Goal: Communication & Community: Answer question/provide support

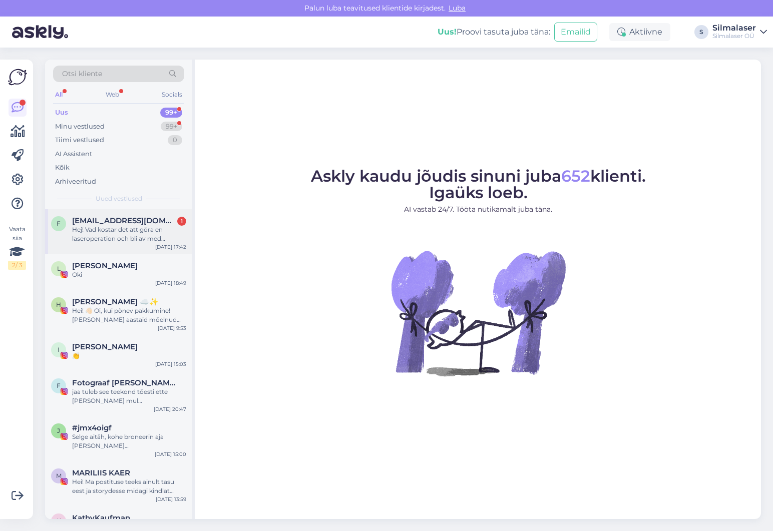
click at [102, 227] on div "Hej! Vad kostar det att göra en laseroperation och bli av med glasögonen och [P…" at bounding box center [129, 234] width 114 height 18
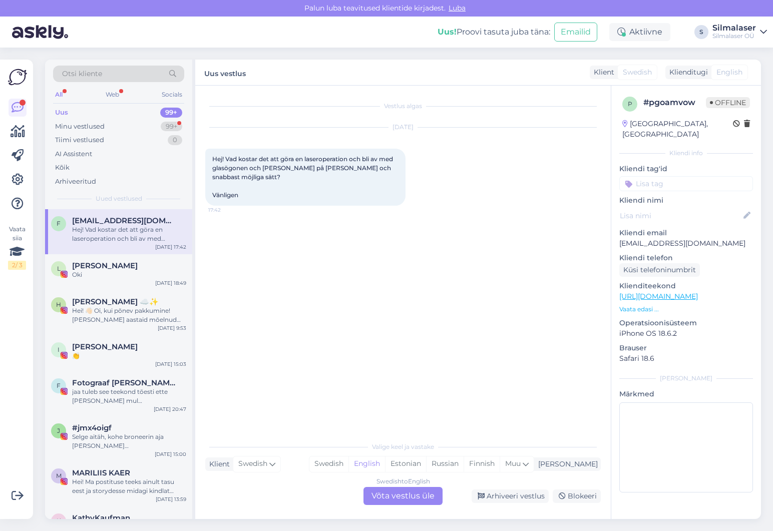
click at [399, 494] on div "Swedish to English Võta vestlus üle" at bounding box center [402, 496] width 79 height 18
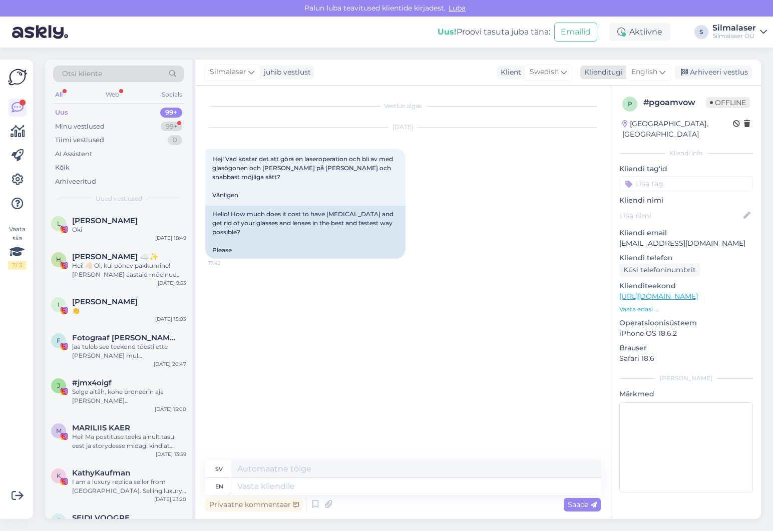
click at [667, 69] on div "English" at bounding box center [648, 72] width 45 height 16
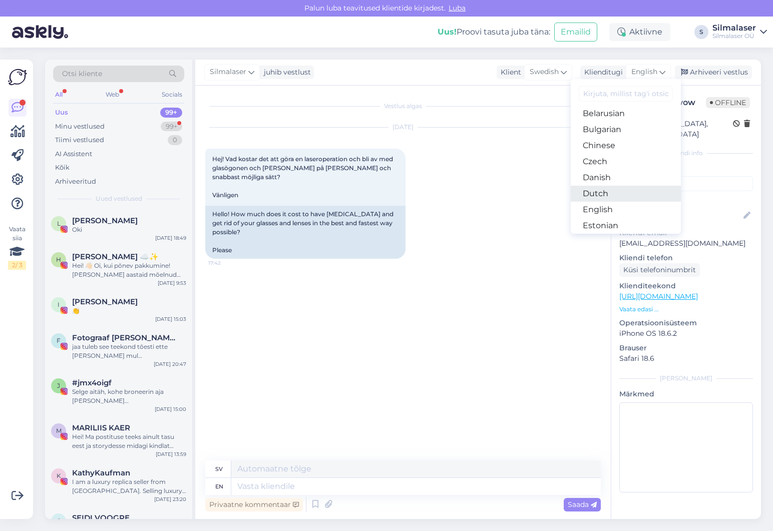
scroll to position [27, 0]
click at [607, 219] on link "Estonian" at bounding box center [626, 218] width 110 height 16
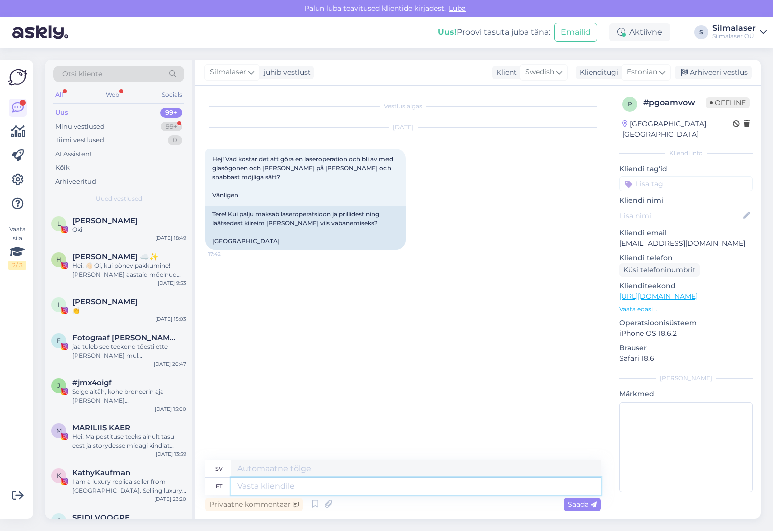
click at [290, 483] on textarea at bounding box center [415, 486] width 369 height 17
type textarea "Tere!"
type textarea "Hej!"
type textarea "Tere! Meie"
type textarea "Hej! Vi"
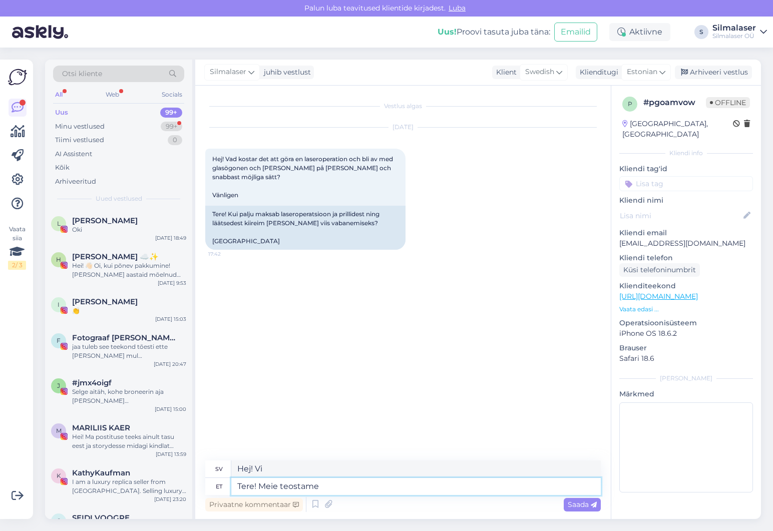
type textarea "Tere! Meie teostame"
type textarea "Hallå! Det gör vi."
type textarea "Tere! Meie teostame Fem"
type textarea "Hej! Vi uppträder med Fe"
type textarea "Tere! Meie teostame Femto l"
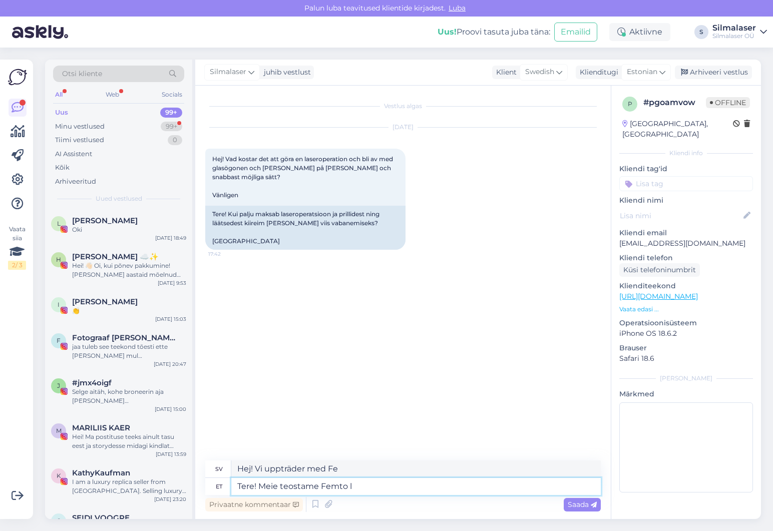
type textarea "Hej! Vi uppträder med Femto"
type textarea "Tere! [PERSON_NAME] teostame Femto"
type textarea "Hej! Vi uppträder med Femto l"
type textarea "Tere! Meie teostame [PERSON_NAME][MEDICAL_DATA]"
type textarea "Hej! Vi utför Femto [MEDICAL_DATA]"
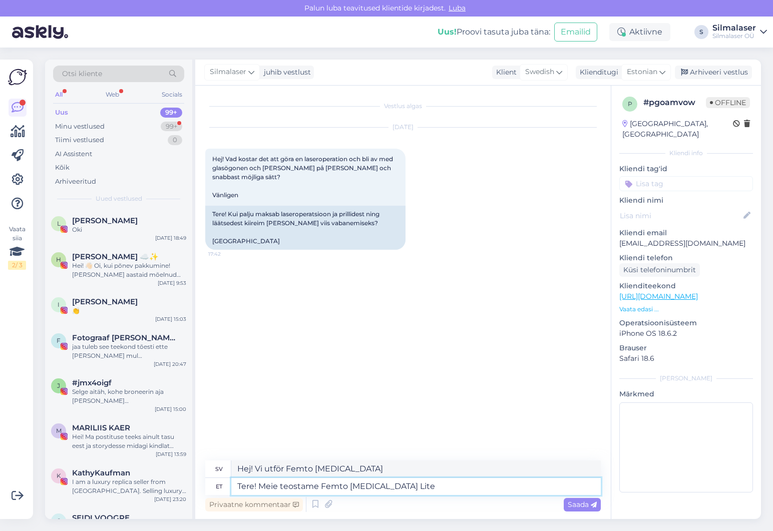
type textarea "Tere! Meie teostame Femto [MEDICAL_DATA] Lite"
type textarea "Hej! Vi utför Femto [MEDICAL_DATA] Lite"
type textarea "Tere! [PERSON_NAME] teostame Femto [MEDICAL_DATA] Lite 2D"
type textarea "Hej! Vi utför Femto [MEDICAL_DATA] Lite 2D"
type textarea "Tere! [PERSON_NAME] teostame Femto [MEDICAL_DATA] Lite 2D operatsiooni"
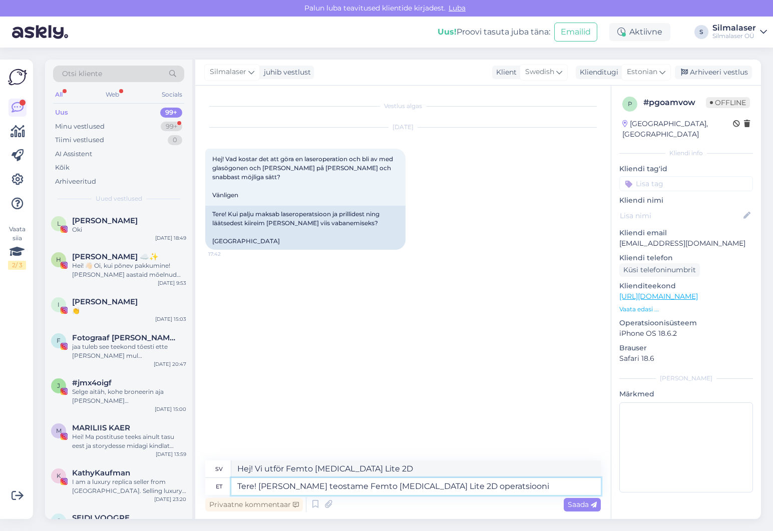
type textarea "Hej! Vi utför Femto [MEDICAL_DATA] Lite 2D-kirurgi"
type textarea "Tere! [PERSON_NAME] teostame Femto [MEDICAL_DATA] Lite 2D operatsiooni ja"
type textarea "Hej! Vi utför Femto [MEDICAL_DATA] Lite 2D-kirurgi och"
type textarea "Tere! [PERSON_NAME] teostame Femto [MEDICAL_DATA] Lite 2D operatsiooni [PERSON_…"
type textarea "Hej! Vi utför Femto [MEDICAL_DATA] Lite 2D-kirurgi och Fem"
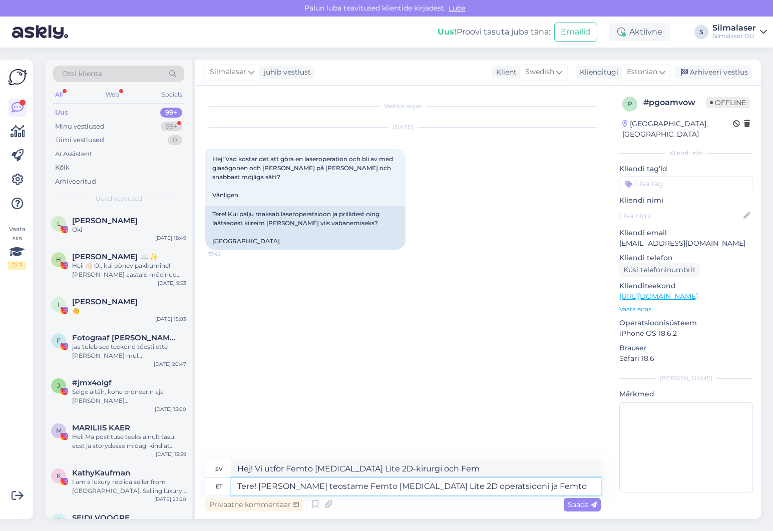
type textarea "Tere! [PERSON_NAME] teostame Femto [MEDICAL_DATA] Lite 2D operatsiooni ja Femto"
type textarea "Hej! Vi utför Femto [MEDICAL_DATA] Lite 2D-kirurgi och Femto"
type textarea "Tere! [PERSON_NAME] teostame Femto [MEDICAL_DATA] Lite 2D operatsiooni ja Femto…"
type textarea "Hej! Vi utför Femto [MEDICAL_DATA] Lite 2D-kirurgi och Femto [MEDICAL_DATA]"
type textarea "Tere! [PERSON_NAME] teostame Femto [MEDICAL_DATA] Lite 2D operatsiooni ja Femto…"
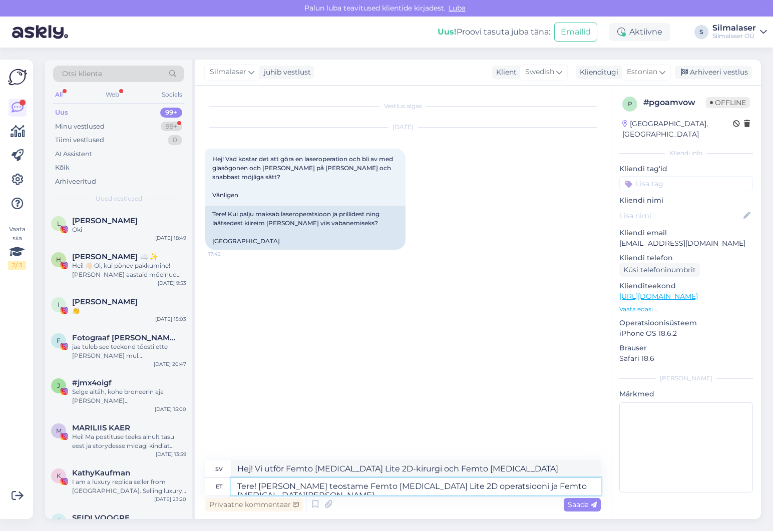
type textarea "Hej! Vi utför Femto [MEDICAL_DATA] Lite 2D-kirurgi och Femto [MEDICAL_DATA] [PE…"
type textarea "Tere! [PERSON_NAME] teostame Femto [MEDICAL_DATA] Lite 2D operatsiooni ja Femto…"
type textarea "Hej! Vi utför Femto [MEDICAL_DATA] Lite 2D-kirurgi och Femto [MEDICAL_DATA] Bal…"
type textarea "Tere! [PERSON_NAME] teostame Femto [MEDICAL_DATA] Lite 2D operatsiooni ja Femto…"
type textarea "Hej! Vi utför Femto [MEDICAL_DATA] Lite 2D-kirurgi och Femto [MEDICAL_DATA] Bal…"
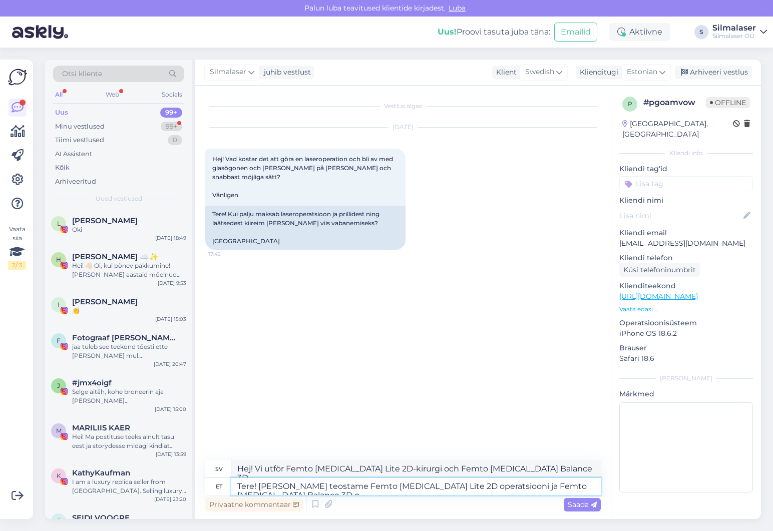
type textarea "Tere! [PERSON_NAME] teostame Femto [MEDICAL_DATA] Lite 2D operatsiooni ja Femto…"
type textarea "Hej! Vi utför Femto [MEDICAL_DATA] Lite 2D-kirurgi och Femto [MEDICAL_DATA] Bal…"
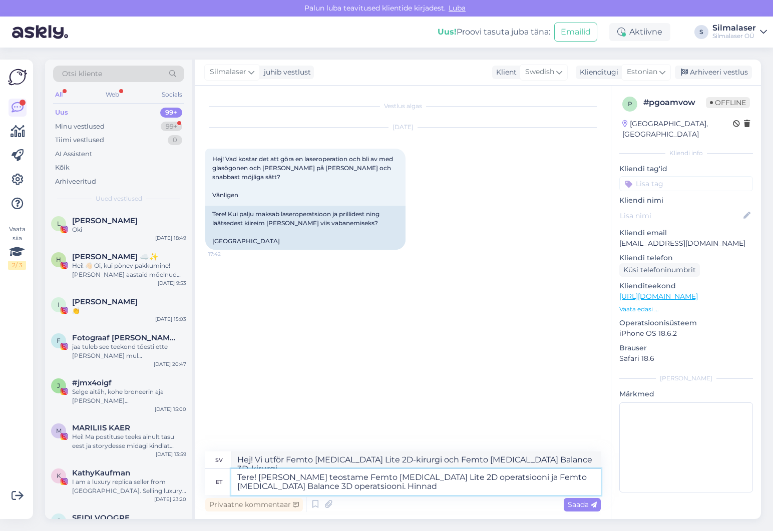
type textarea "Tere! [PERSON_NAME] teostame Femto [MEDICAL_DATA] Lite 2D operatsiooni ja Femto…"
type textarea "Hej! Vi utför Femto [MEDICAL_DATA] Lite 2D-kirurgi och Femto [MEDICAL_DATA] Bal…"
type textarea "Tere! [PERSON_NAME] teostame Femto [MEDICAL_DATA] Lite 2D operatsiooni ja Femto…"
type textarea "Hej! Vi utför Femto [MEDICAL_DATA] Lite 2D-kirurgi och Femto [MEDICAL_DATA] Bal…"
type textarea "Tere! [PERSON_NAME] teostame Femto [MEDICAL_DATA] Lite 2D operatsiooni ja Femto…"
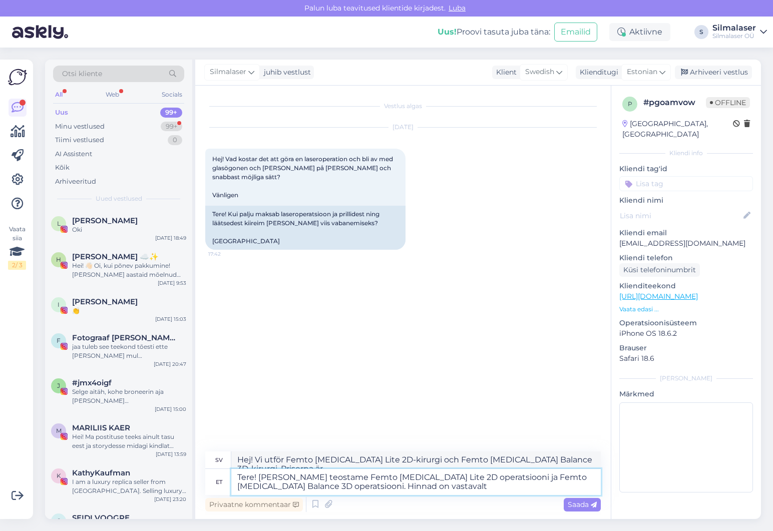
type textarea "Hej! Vi utför Femto [MEDICAL_DATA] Lite 2D-kirurgi och Femto [MEDICAL_DATA] Bal…"
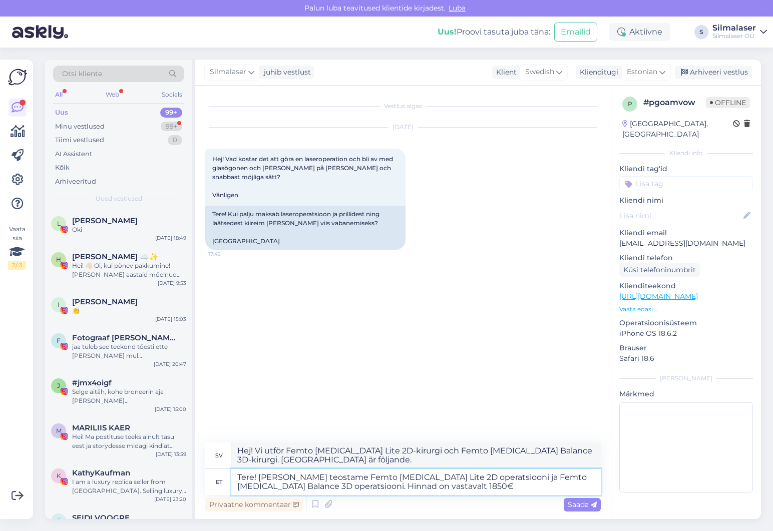
type textarea "Tere! [PERSON_NAME] teostame Femto [MEDICAL_DATA] Lite 2D operatsiooni ja Femto…"
type textarea "Hej! Vi utför Femto [MEDICAL_DATA] Lite 2D-kirurgi och Femto [MEDICAL_DATA] Bal…"
type textarea "Tere! [PERSON_NAME] teostame Femto [MEDICAL_DATA] Lite 2D operatsiooni ja Femto…"
type textarea "Hej! Vi utför Femto [MEDICAL_DATA] Lite 2D-kirurgi och Femto [MEDICAL_DATA] Bal…"
type textarea "Tere! [PERSON_NAME] teostame Femto [MEDICAL_DATA] Lite 2D operatsiooni ja Femto…"
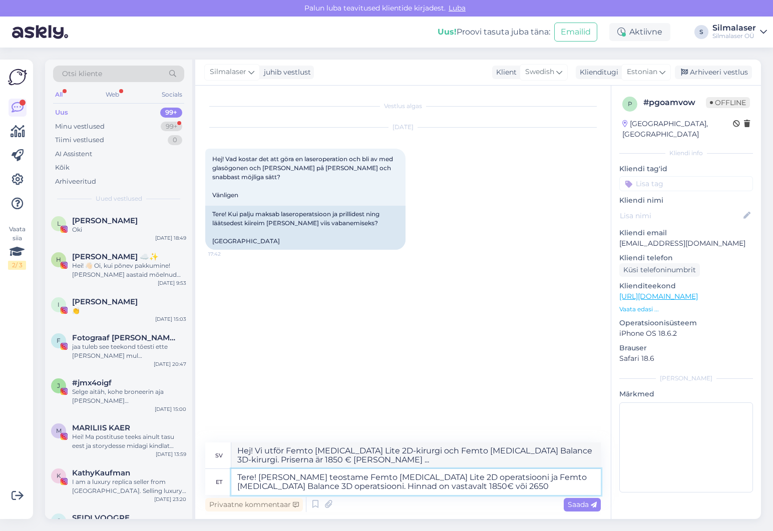
type textarea "Hej! Vi utför Femto [MEDICAL_DATA] Lite 2D-kirurgi och Femto [MEDICAL_DATA] Bal…"
type textarea "Tere! [PERSON_NAME] teostame Femto [MEDICAL_DATA] Lite 2D operatsiooni ja Femto…"
type textarea "Hej! Vi utför Femto [MEDICAL_DATA] Lite 2D-kirurgi och Femto [MEDICAL_DATA] Bal…"
type textarea "Tere! [PERSON_NAME] teostame Femto [MEDICAL_DATA] Lite 2D operatsiooni ja Femto…"
type textarea "Hej! Vi utför Femto [MEDICAL_DATA] Lite 2D-kirurgi och Femto [MEDICAL_DATA] Bal…"
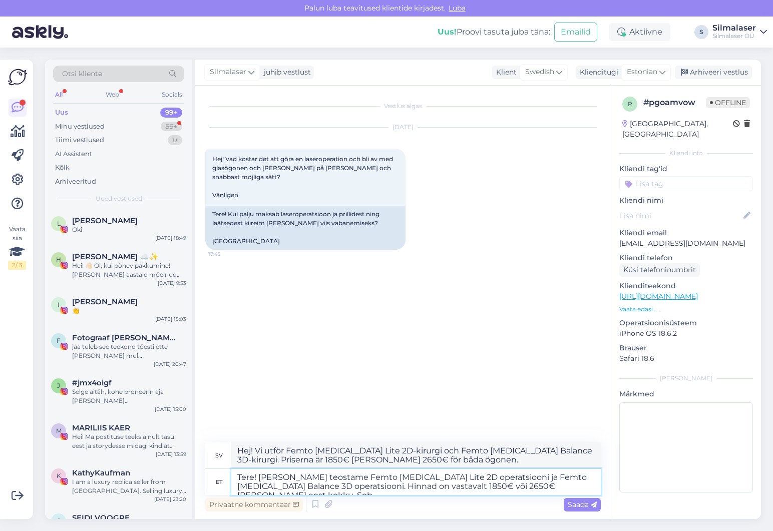
type textarea "Tere! [PERSON_NAME] teostame Femto [MEDICAL_DATA] Lite 2D operatsiooni ja Femto…"
type textarea "Hej! Vi utför Femto [MEDICAL_DATA] Lite 2D-kirurgi och Femto [MEDICAL_DATA] Bal…"
type textarea "Tere! [PERSON_NAME] teostame Femto [MEDICAL_DATA] Lite 2D operatsiooni ja Femto…"
type textarea "Hej! Vi utför Femto [MEDICAL_DATA] Lite 2D-kirurgi och Femto [MEDICAL_DATA] Bal…"
type textarea "Tere! [PERSON_NAME] teostame Femto [MEDICAL_DATA] Lite 2D operatsiooni ja Femto…"
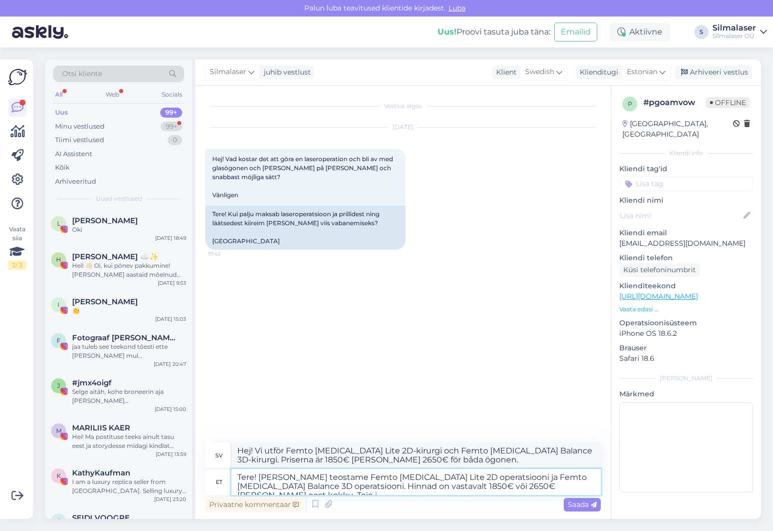
type textarea "Hej! Vi utför Femto [MEDICAL_DATA] Lite 2D-kirurgi och Femto [MEDICAL_DATA] Bal…"
type textarea "Tere! [PERSON_NAME] teostame Femto [MEDICAL_DATA] Lite 2D operatsiooni ja Femto…"
type textarea "Hej! Vi utför Femto [MEDICAL_DATA] Lite 2D-kirurgi och Femto [MEDICAL_DATA] Bal…"
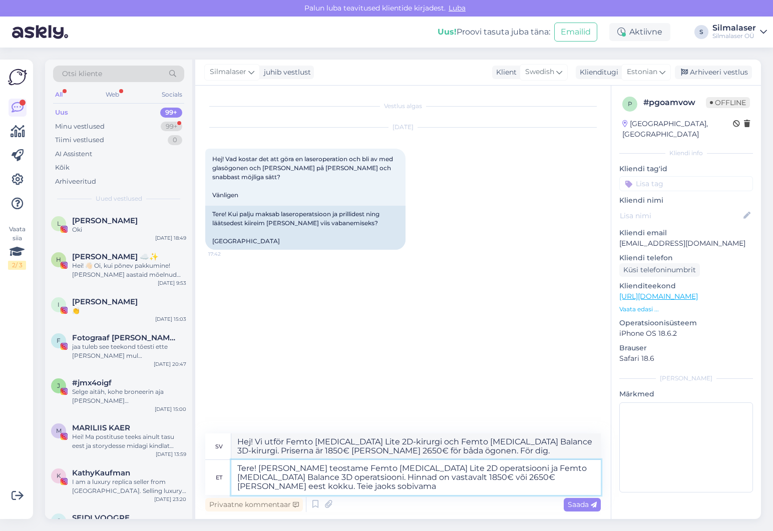
type textarea "Tere! [PERSON_NAME] teostame Femto [MEDICAL_DATA] Lite 2D operatsiooni ja Femto…"
type textarea "Hej! Vi utför Femto [MEDICAL_DATA] Lite 2D-kirurgi och Femto [MEDICAL_DATA] Bal…"
type textarea "Tere! [PERSON_NAME] teostame Femto [MEDICAL_DATA] Lite 2D operatsiooni ja Femto…"
type textarea "Hej! Vi utför Femto [MEDICAL_DATA] Lite 2D-kirurgi och Femto [MEDICAL_DATA] Bal…"
type textarea "Tere! [PERSON_NAME] teostame Femto [MEDICAL_DATA] Lite 2D operatsiooni ja Femto…"
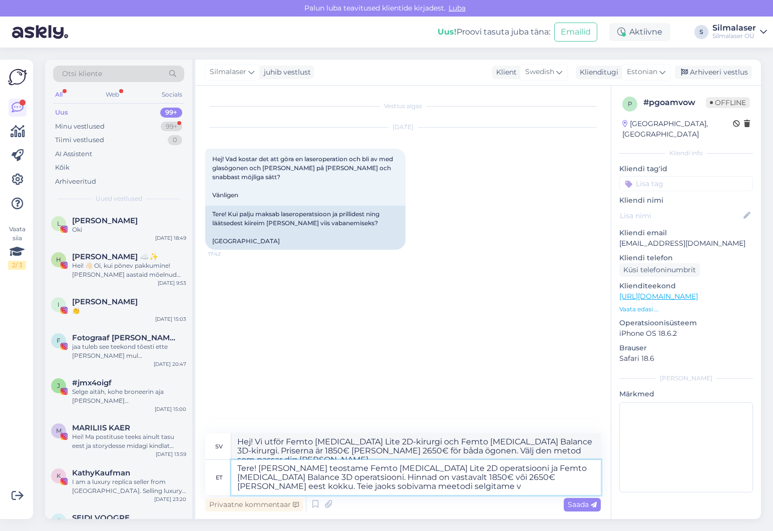
type textarea "Hej! Vi utför Femto [MEDICAL_DATA] Lite 2D-kirurgi och Femto [MEDICAL_DATA] Bal…"
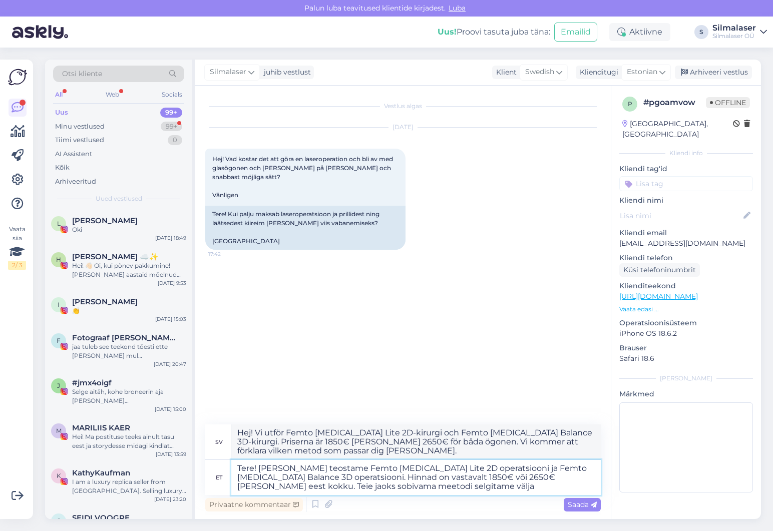
type textarea "Tere! [PERSON_NAME] teostame Femto [MEDICAL_DATA] Lite 2D operatsiooni ja Femto…"
type textarea "Hej! Vi utför Femto [MEDICAL_DATA] Lite 2D-kirurgi och Femto [MEDICAL_DATA] Bal…"
type textarea "Tere! [PERSON_NAME] teostame Femto [MEDICAL_DATA] Lite 2D operatsiooni ja Femto…"
type textarea "Hej! Vi utför Femto [MEDICAL_DATA] Lite 2D-kirurgi och Femto [MEDICAL_DATA] Bal…"
type textarea "Tere! [PERSON_NAME] teostame Femto [MEDICAL_DATA] Lite 2D operatsiooni ja Femto…"
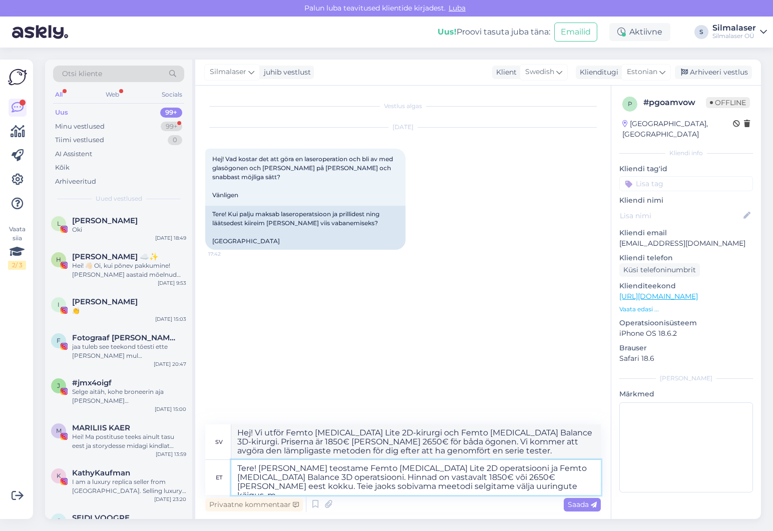
type textarea "Hej! Vi utför Femto [MEDICAL_DATA] Lite 2D-kirurgi och Femto [MEDICAL_DATA] Bal…"
type textarea "Tere! [PERSON_NAME] teostame Femto [MEDICAL_DATA] Lite 2D operatsiooni ja Femto…"
type textarea "Hej! Vi utför Femto [MEDICAL_DATA] Lite 2D-kirurgi och Femto [MEDICAL_DATA] Bal…"
type textarea "Tere! [PERSON_NAME] teostame Femto [MEDICAL_DATA] Lite 2D operatsiooni ja Femto…"
type textarea "Hej! Vi utför Femto [MEDICAL_DATA] Lite 2D-kirurgi och Femto [MEDICAL_DATA] Bal…"
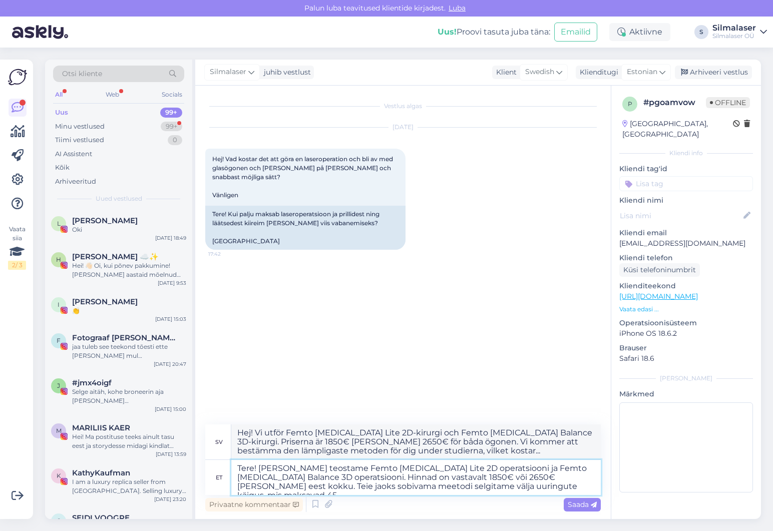
type textarea "Tere! [PERSON_NAME] teostame Femto [MEDICAL_DATA] Lite 2D operatsiooni ja Femto…"
type textarea "Hej! Vi utför Femto [MEDICAL_DATA] Lite 2D-kirurgi och Femto [MEDICAL_DATA] Bal…"
type textarea "Tere! [PERSON_NAME] teostame Femto [MEDICAL_DATA] Lite 2D operatsiooni ja Femto…"
type textarea "Hej! Vi utför Femto [MEDICAL_DATA] Lite 2D-kirurgi och Femto [MEDICAL_DATA] Bal…"
type textarea "Tere! [PERSON_NAME] teostame Femto [MEDICAL_DATA] Lite 2D operatsiooni ja Femto…"
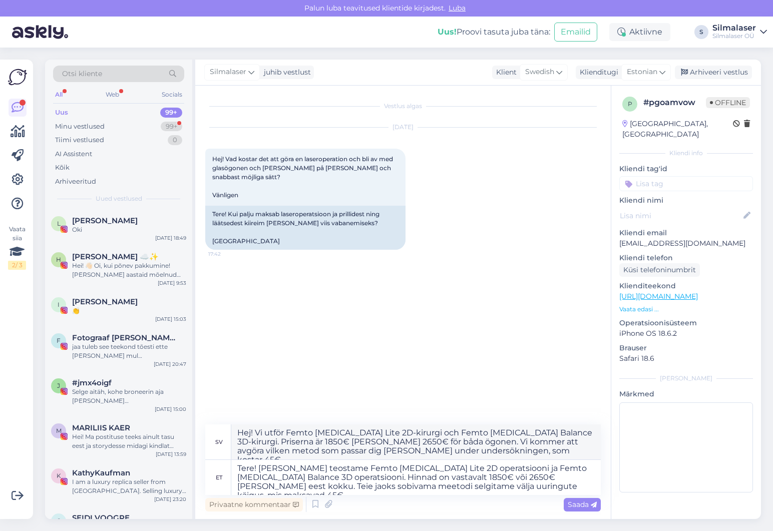
click at [589, 503] on span "Saada" at bounding box center [582, 504] width 29 height 9
